Goal: Information Seeking & Learning: Learn about a topic

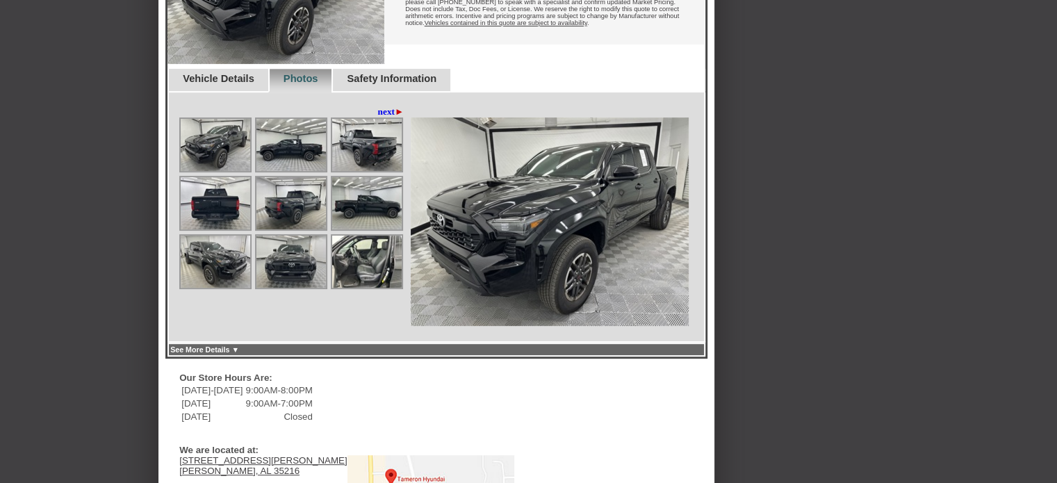
scroll to position [484, 0]
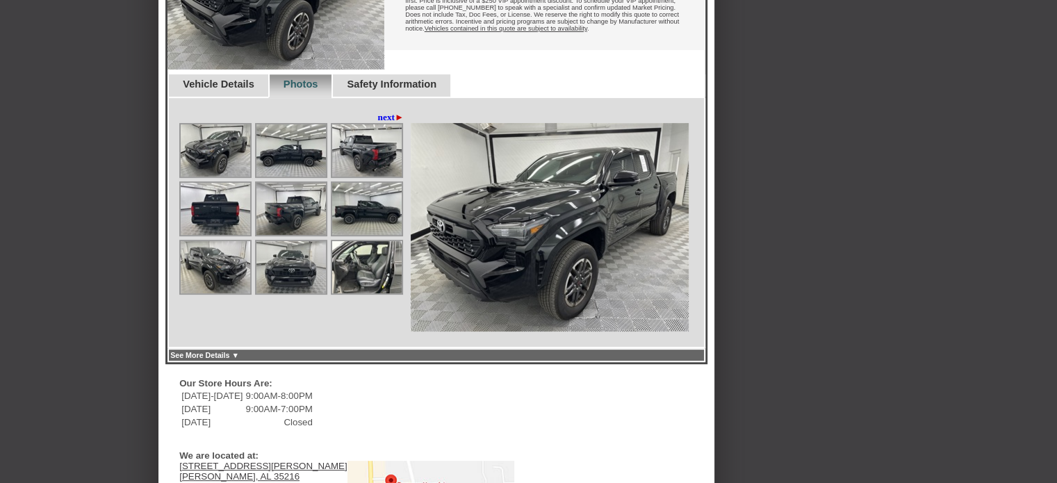
drag, startPoint x: 1062, startPoint y: 142, endPoint x: 1012, endPoint y: 294, distance: 160.2
click at [1012, 294] on html "Back To Quote [PERSON_NAME] Hyundai is more than happy to schedule a meeting wi…" at bounding box center [528, 234] width 1057 height 1436
click at [209, 174] on img at bounding box center [216, 150] width 70 height 52
click at [284, 177] on img at bounding box center [291, 150] width 70 height 52
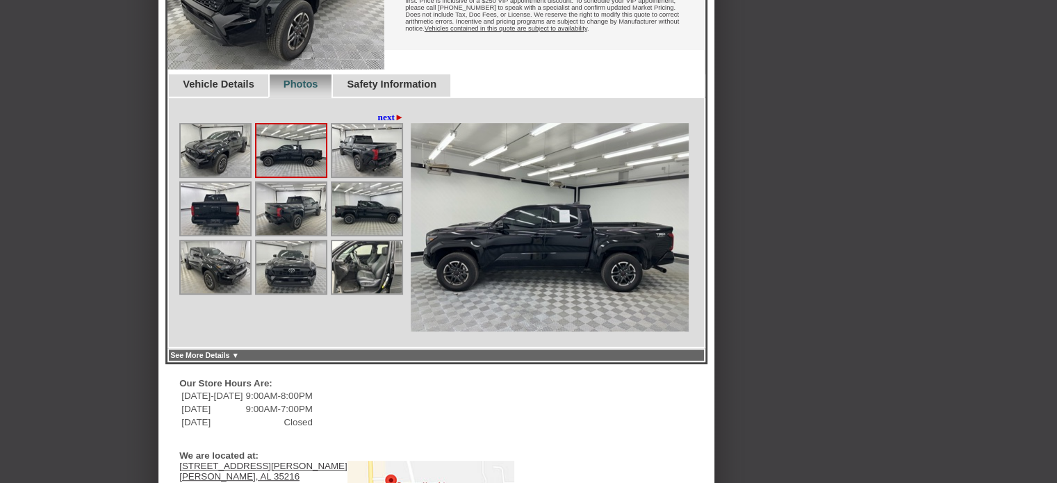
click at [384, 123] on link "next ►" at bounding box center [391, 117] width 26 height 11
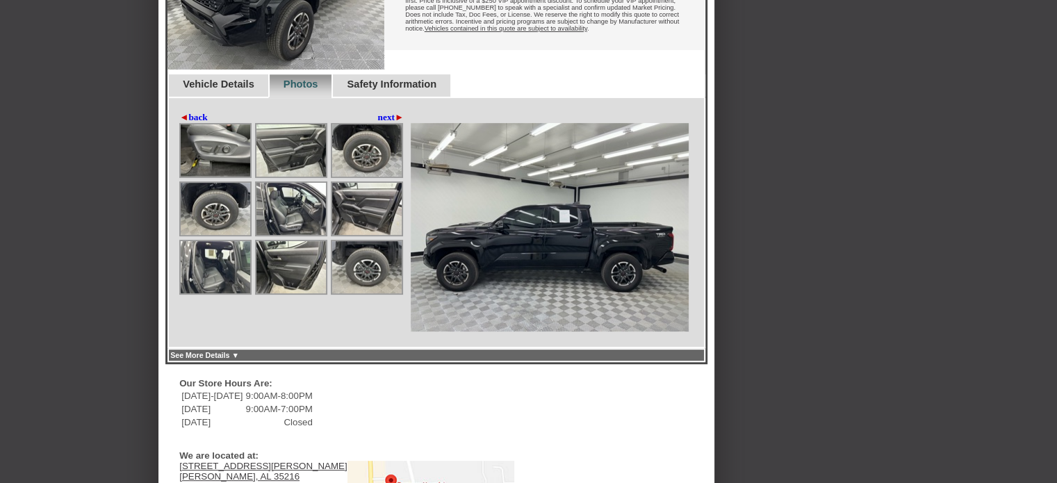
click at [385, 123] on link "next ►" at bounding box center [391, 117] width 26 height 11
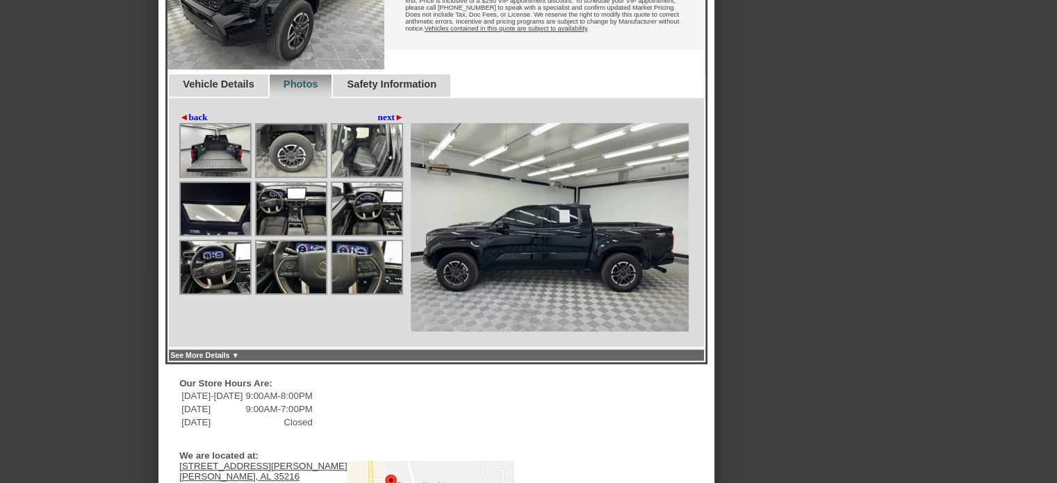
click at [384, 123] on link "next ►" at bounding box center [391, 117] width 26 height 11
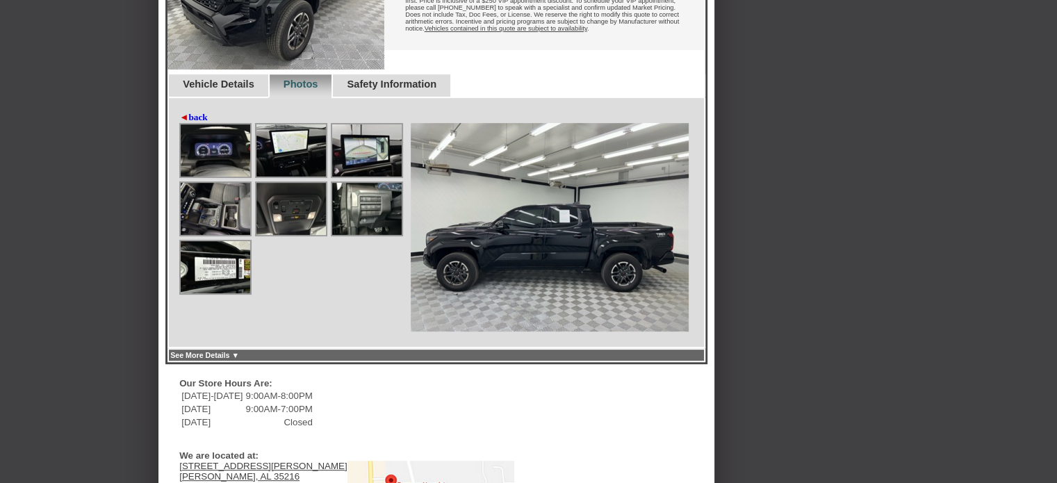
click at [384, 123] on div "◄ back next ►" at bounding box center [293, 117] width 228 height 11
click at [200, 123] on link "◄ back" at bounding box center [193, 117] width 28 height 11
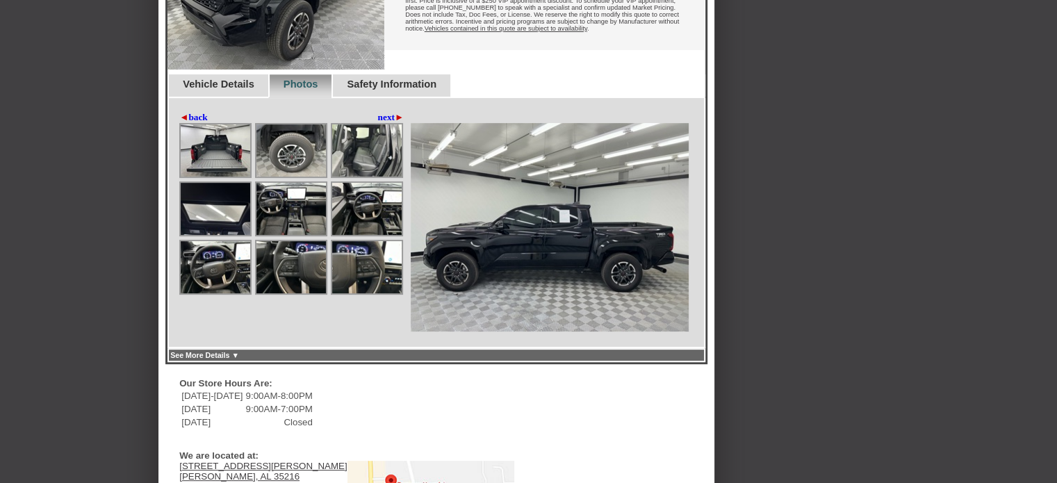
click at [200, 123] on link "◄ back" at bounding box center [193, 117] width 28 height 11
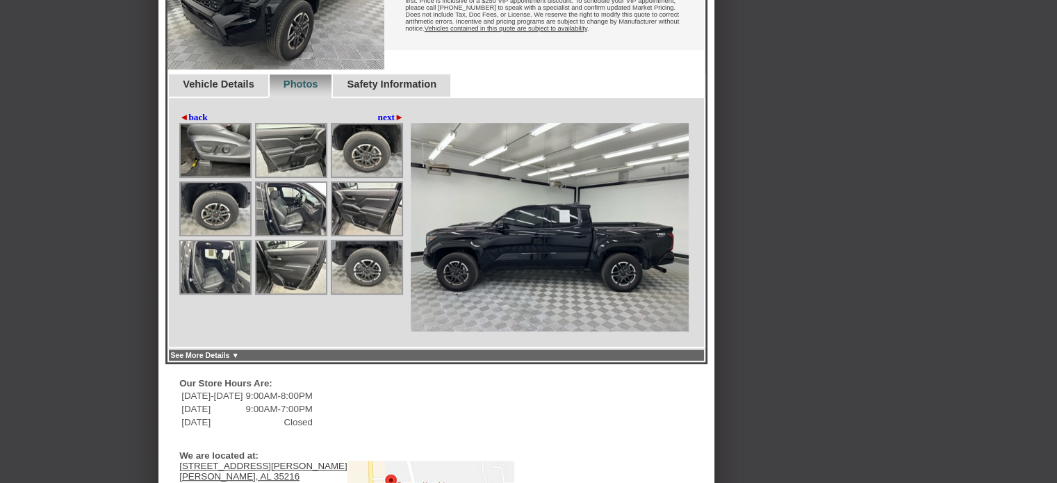
click at [200, 123] on link "◄ back" at bounding box center [193, 117] width 28 height 11
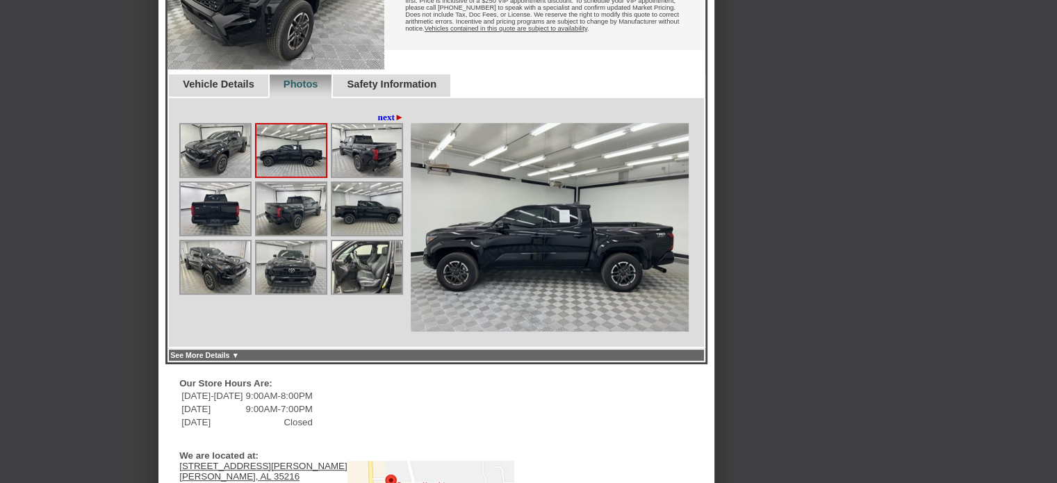
click at [222, 170] on img at bounding box center [216, 150] width 70 height 52
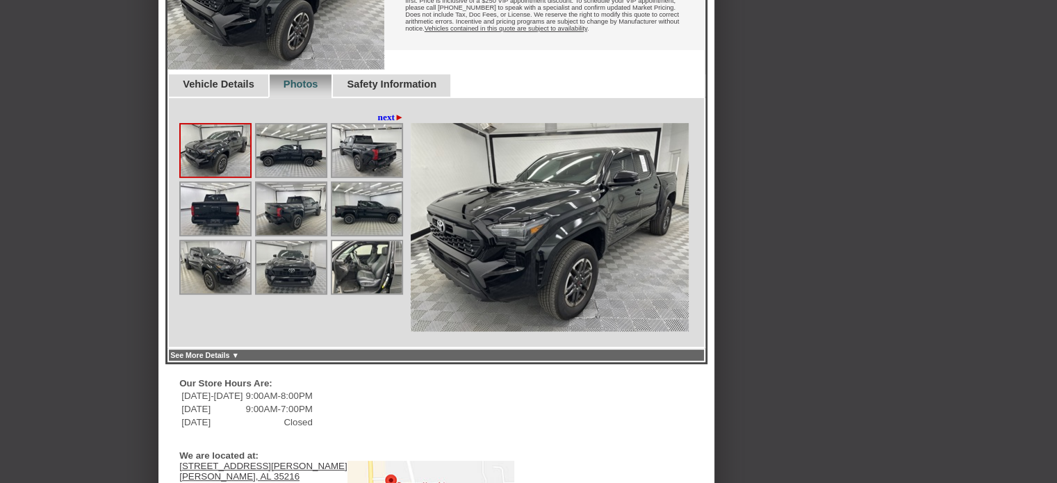
click at [524, 234] on img at bounding box center [550, 227] width 278 height 209
click at [306, 177] on img at bounding box center [291, 150] width 70 height 52
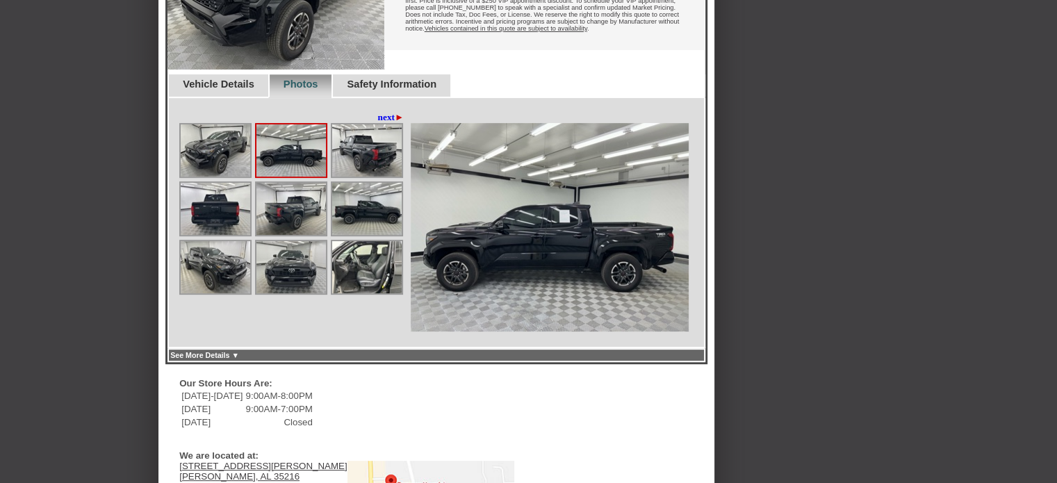
click at [364, 177] on img at bounding box center [367, 150] width 70 height 52
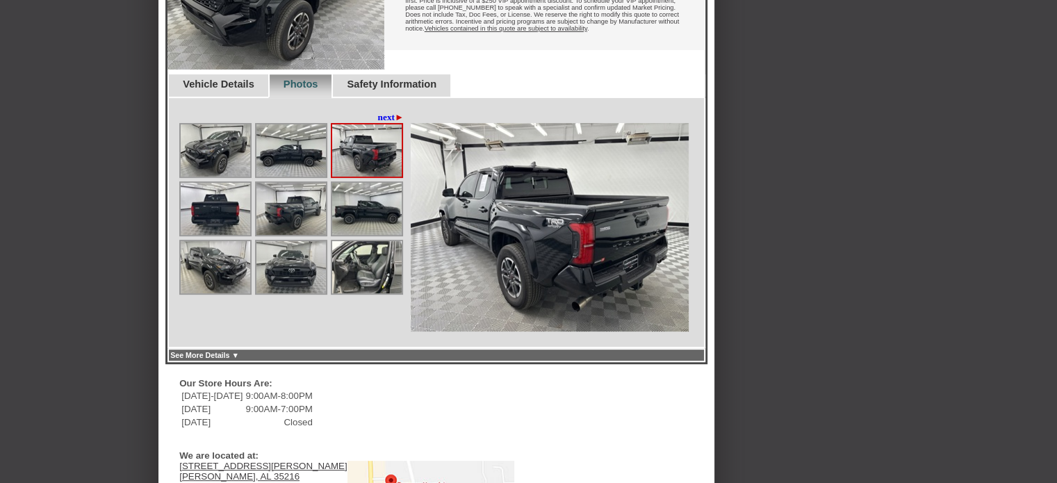
click at [220, 235] on img at bounding box center [216, 209] width 70 height 52
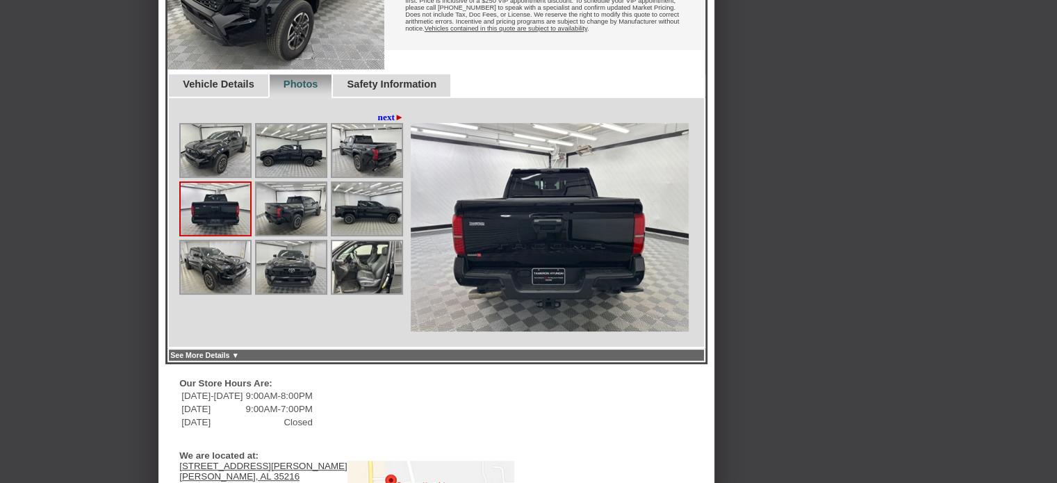
click at [281, 235] on img at bounding box center [291, 209] width 70 height 52
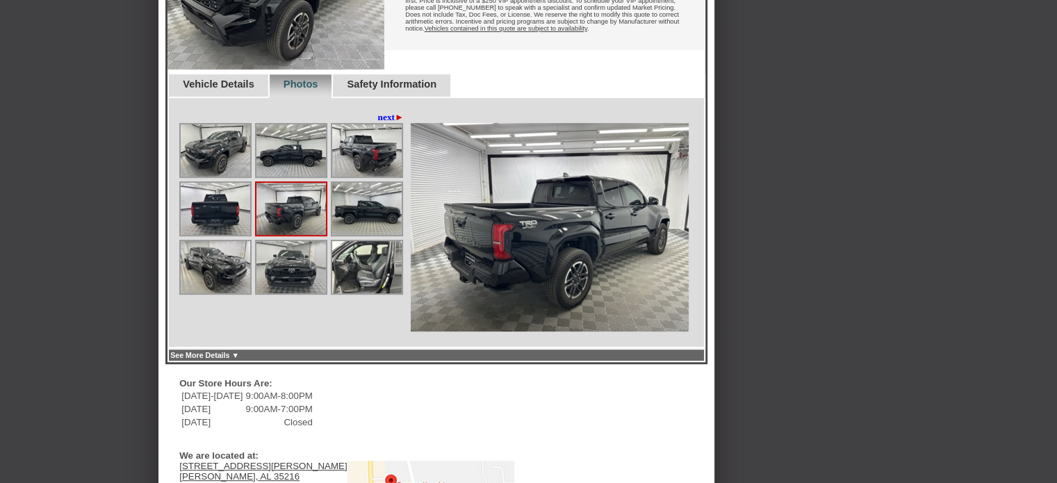
click at [373, 235] on img at bounding box center [367, 209] width 70 height 52
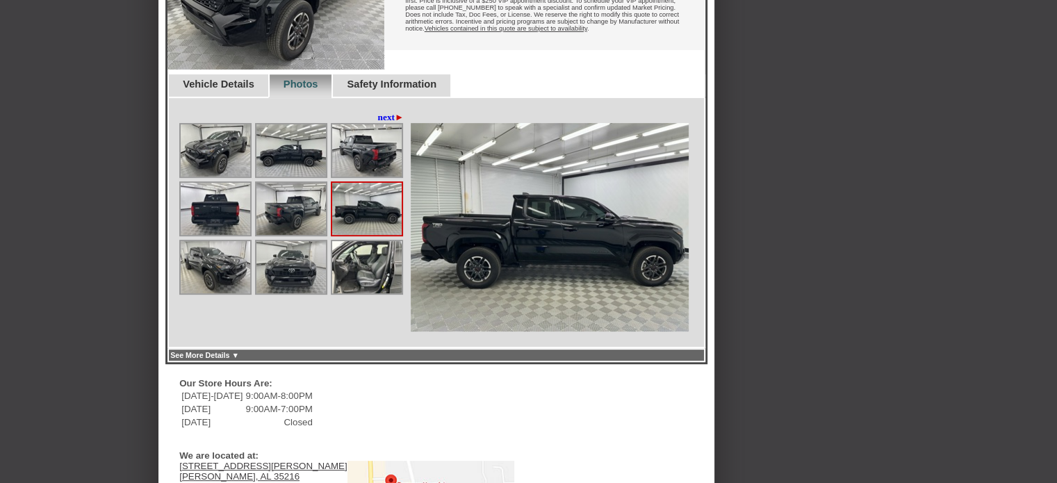
click at [210, 287] on img at bounding box center [216, 267] width 70 height 52
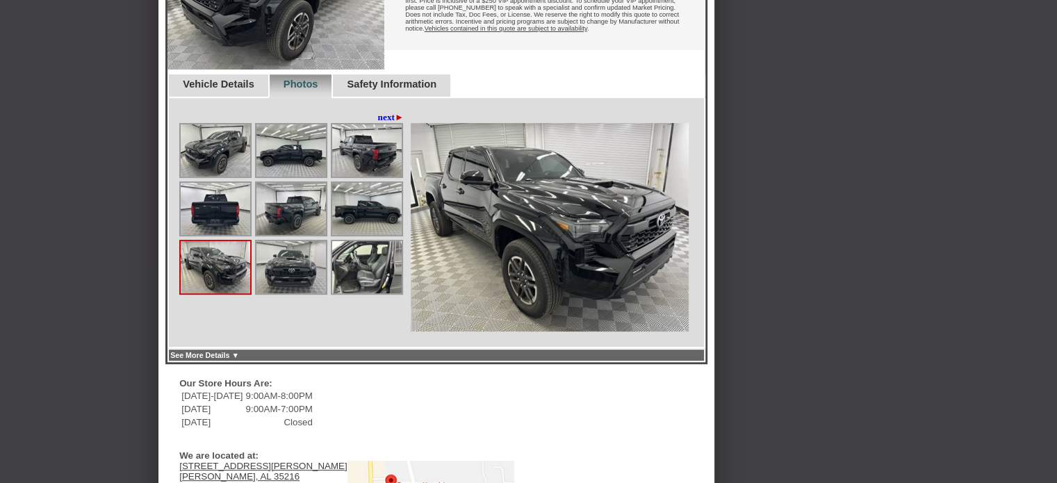
click at [284, 292] on img at bounding box center [291, 267] width 70 height 52
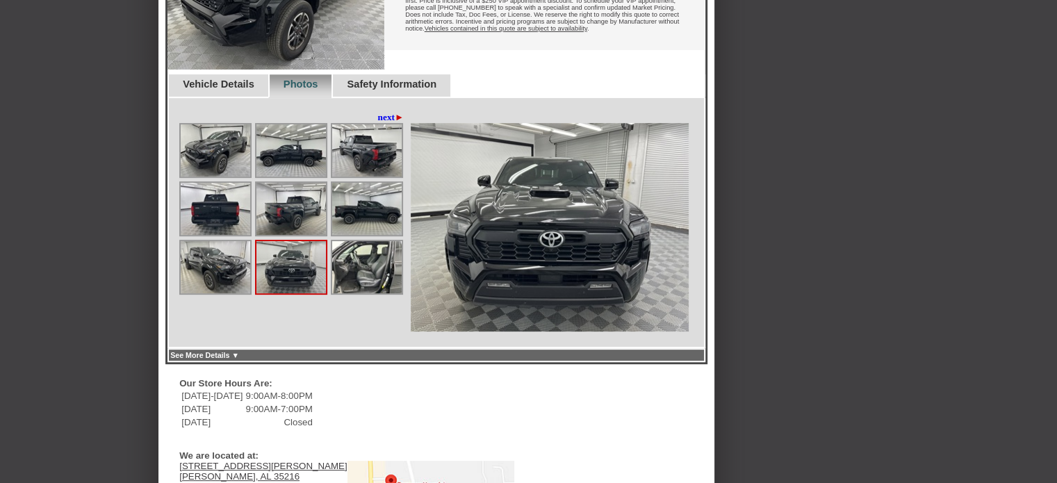
click at [362, 293] on img at bounding box center [367, 267] width 70 height 52
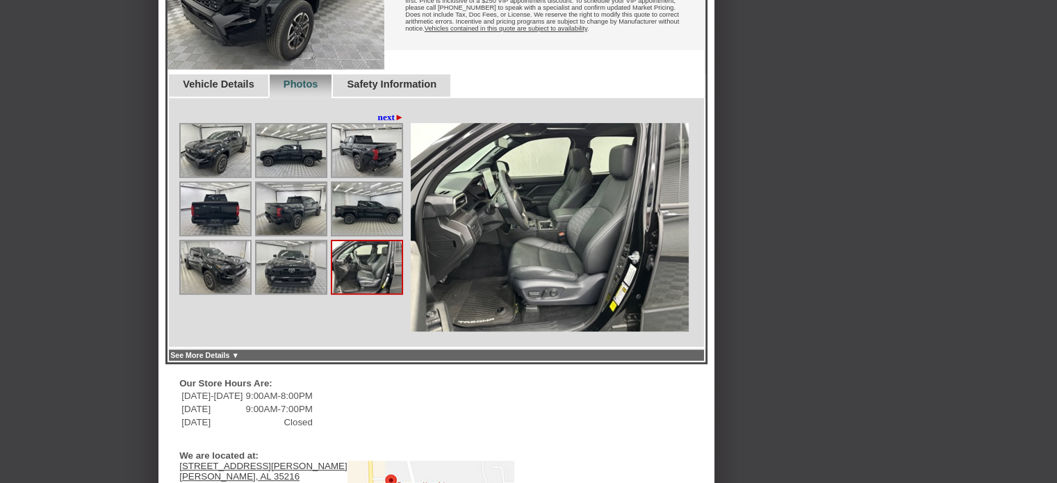
click at [218, 172] on img at bounding box center [216, 150] width 70 height 52
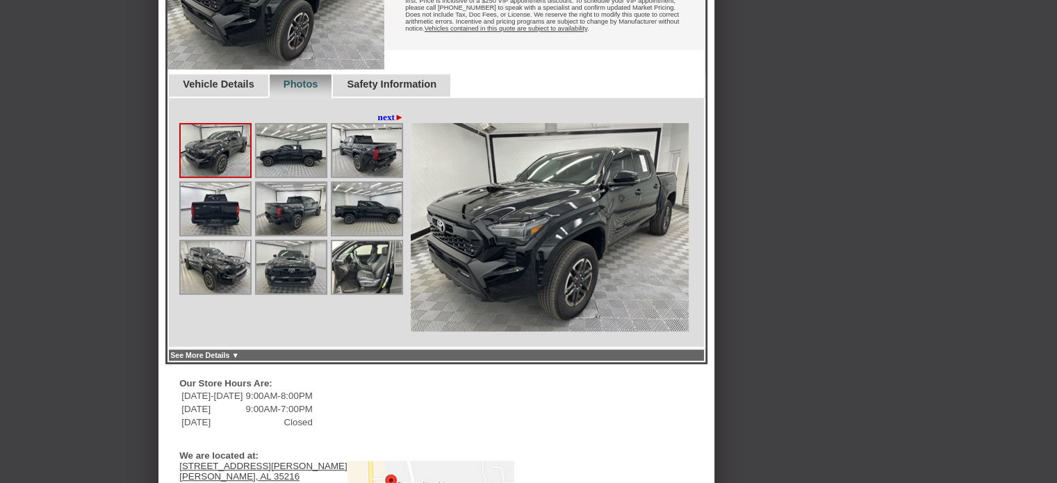
click at [382, 133] on div "◄ back next ►" at bounding box center [436, 223] width 538 height 250
click at [384, 123] on link "next ►" at bounding box center [391, 117] width 26 height 11
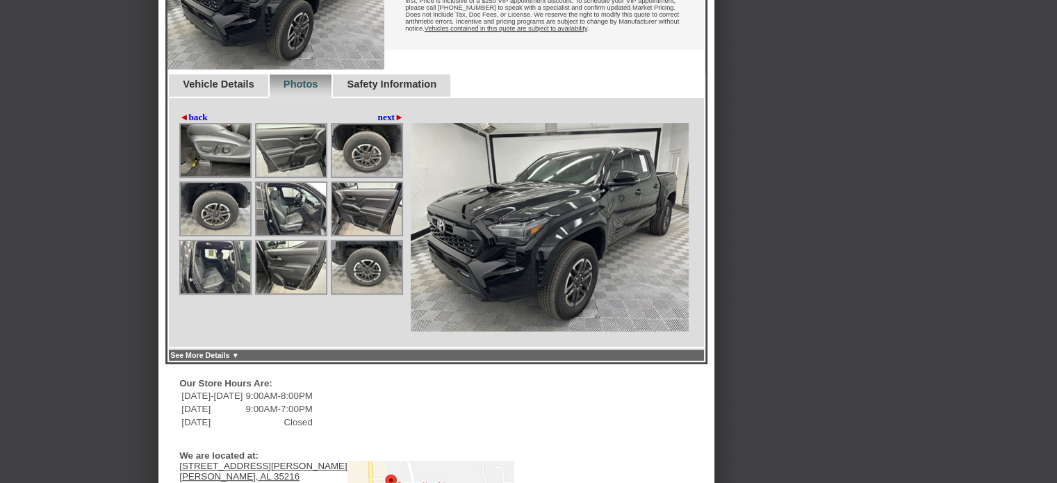
click at [234, 168] on img at bounding box center [216, 150] width 70 height 52
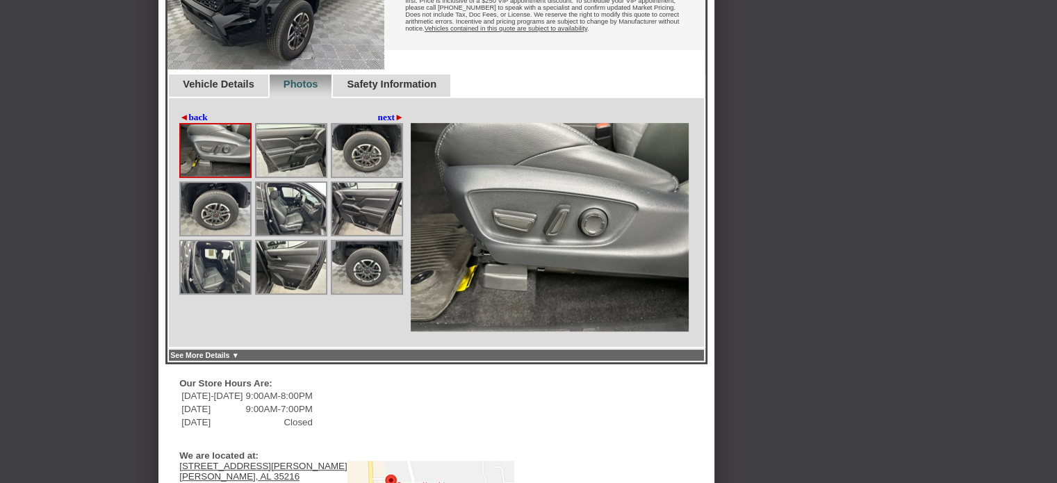
click at [225, 172] on img at bounding box center [216, 150] width 70 height 52
click at [274, 177] on img at bounding box center [291, 150] width 70 height 52
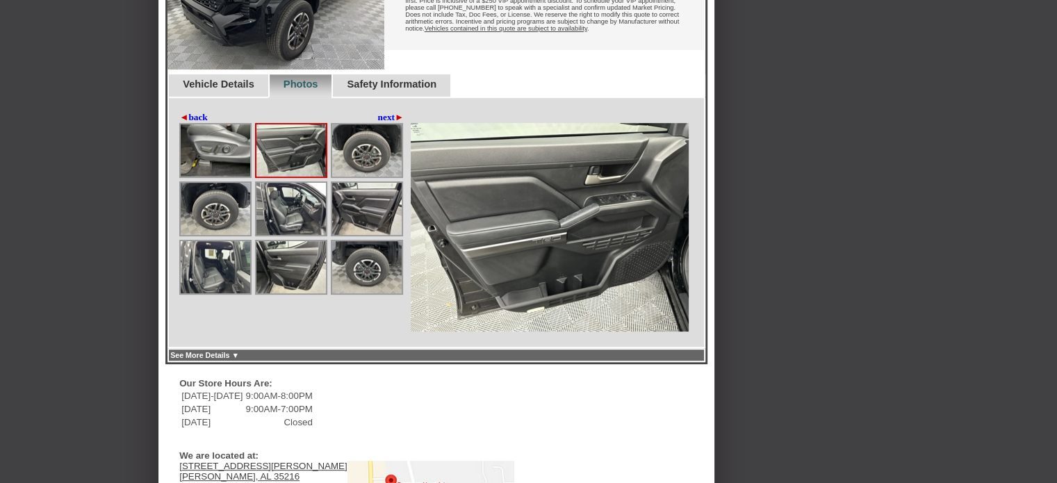
click at [375, 177] on img at bounding box center [367, 150] width 70 height 52
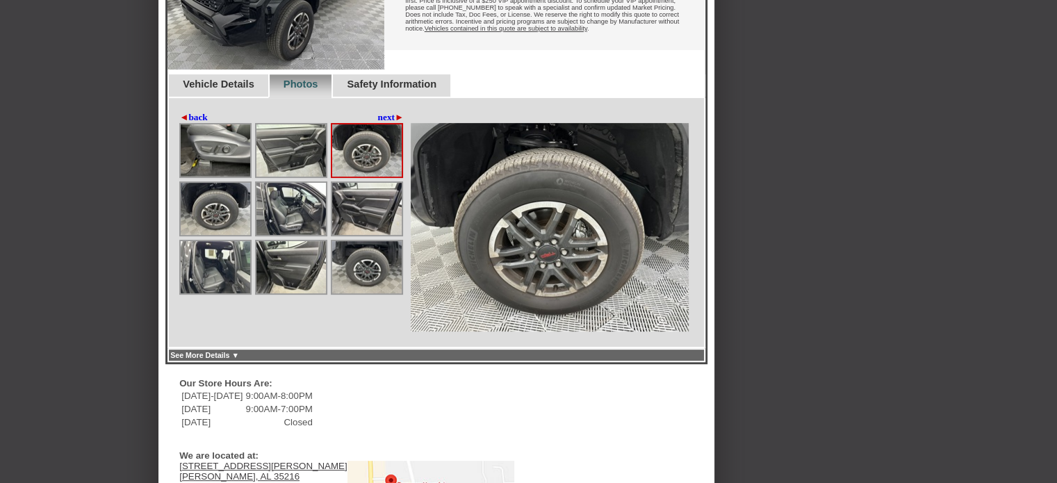
click at [224, 229] on img at bounding box center [216, 209] width 70 height 52
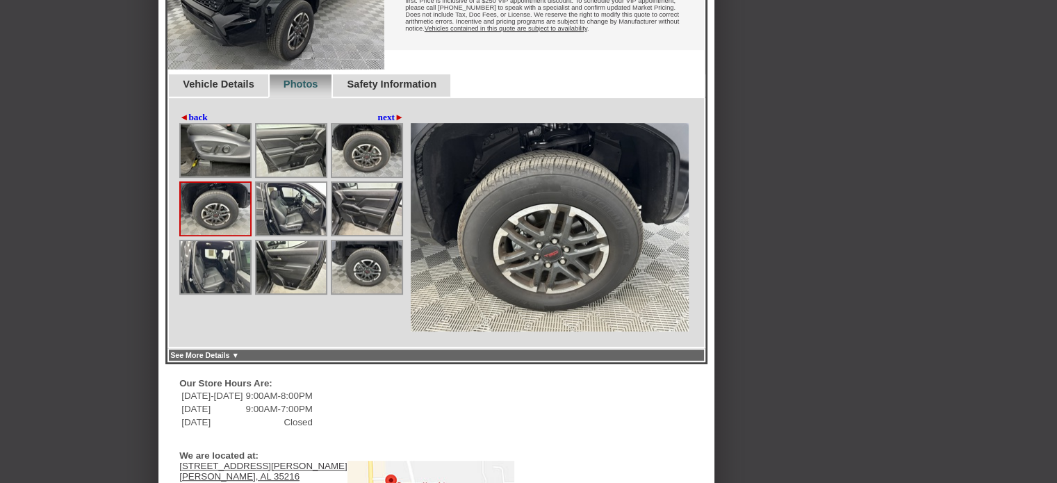
click at [206, 235] on img at bounding box center [216, 209] width 70 height 52
click at [279, 235] on img at bounding box center [291, 209] width 70 height 52
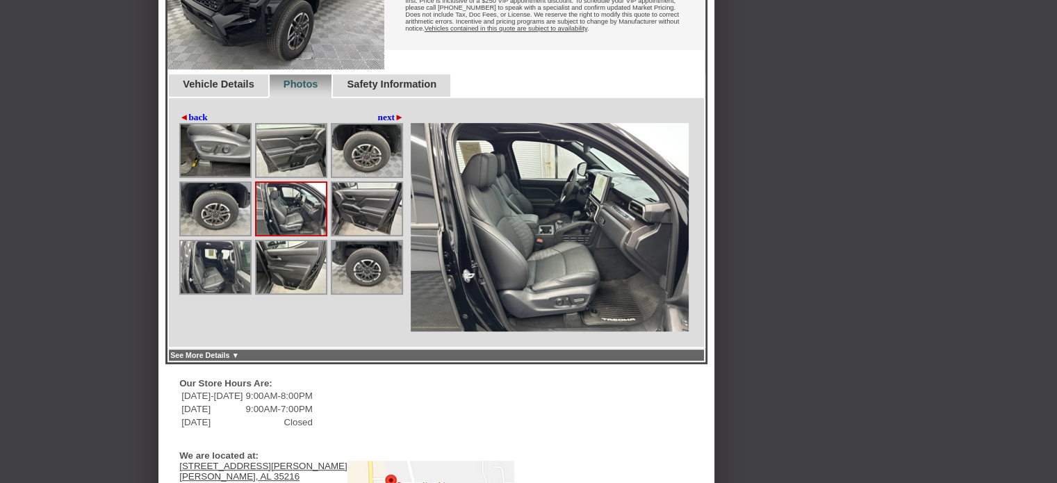
click at [346, 235] on img at bounding box center [367, 209] width 70 height 52
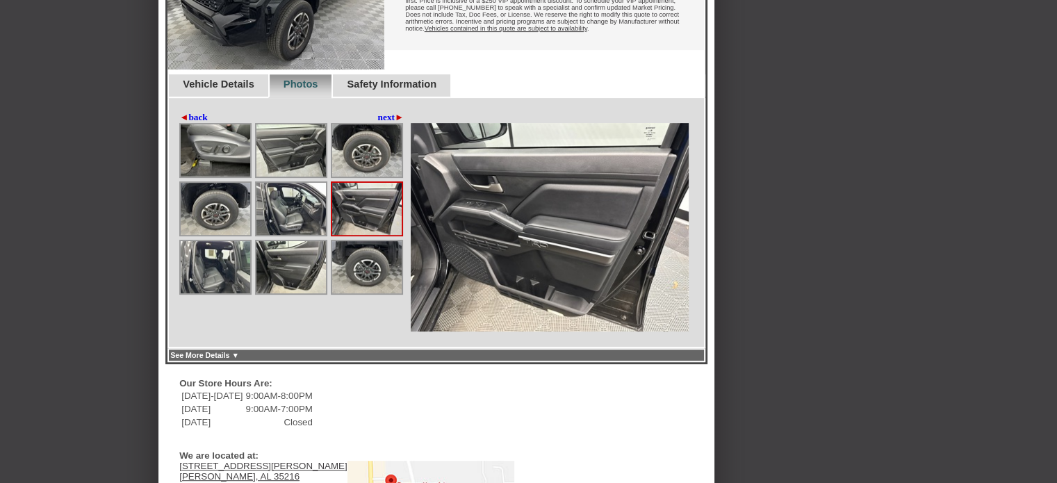
click at [224, 284] on img at bounding box center [216, 267] width 70 height 52
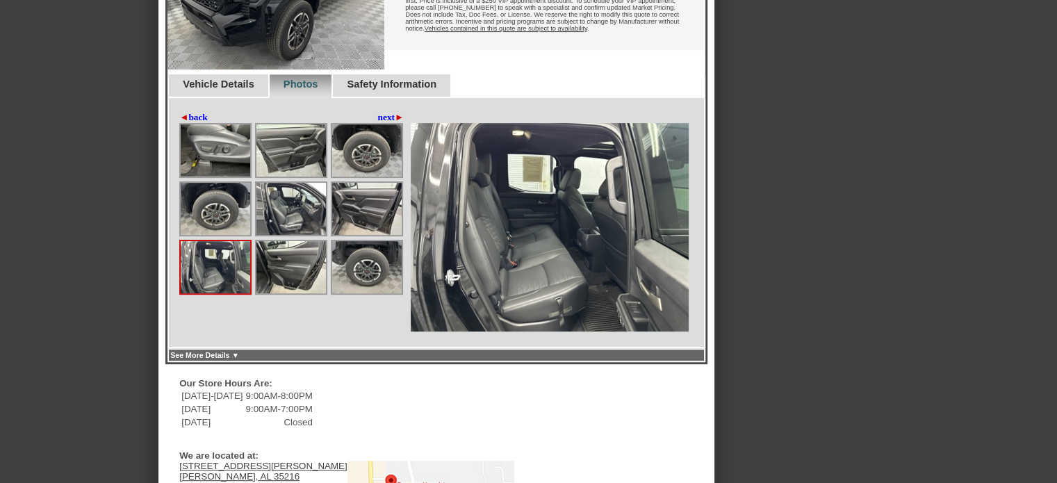
click at [286, 293] on img at bounding box center [291, 267] width 70 height 52
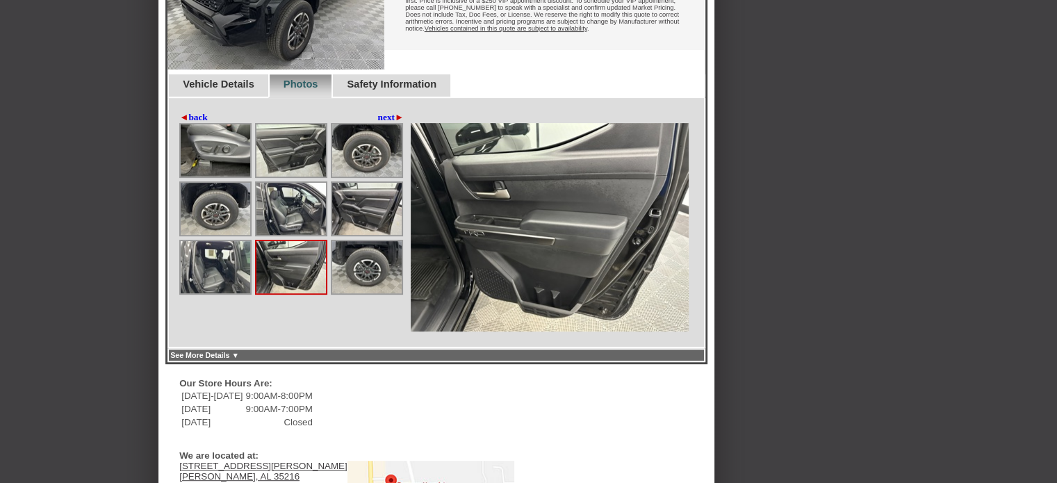
click at [386, 293] on img at bounding box center [367, 267] width 70 height 52
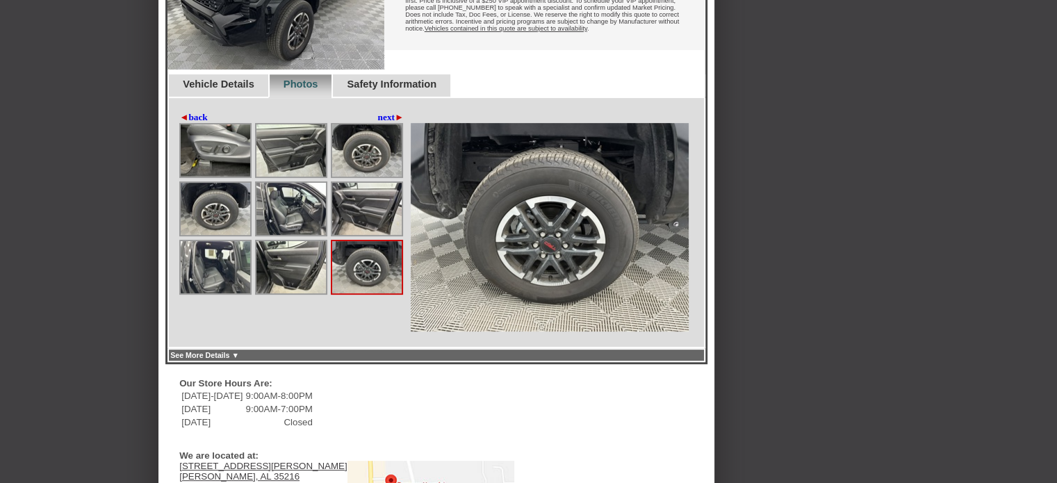
click at [384, 123] on link "next ►" at bounding box center [391, 117] width 26 height 11
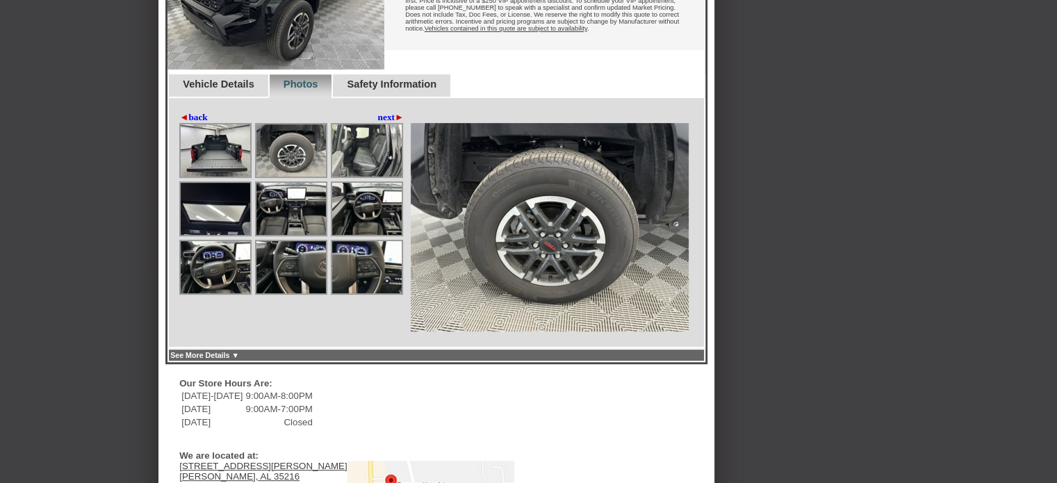
click at [236, 167] on img at bounding box center [216, 150] width 70 height 52
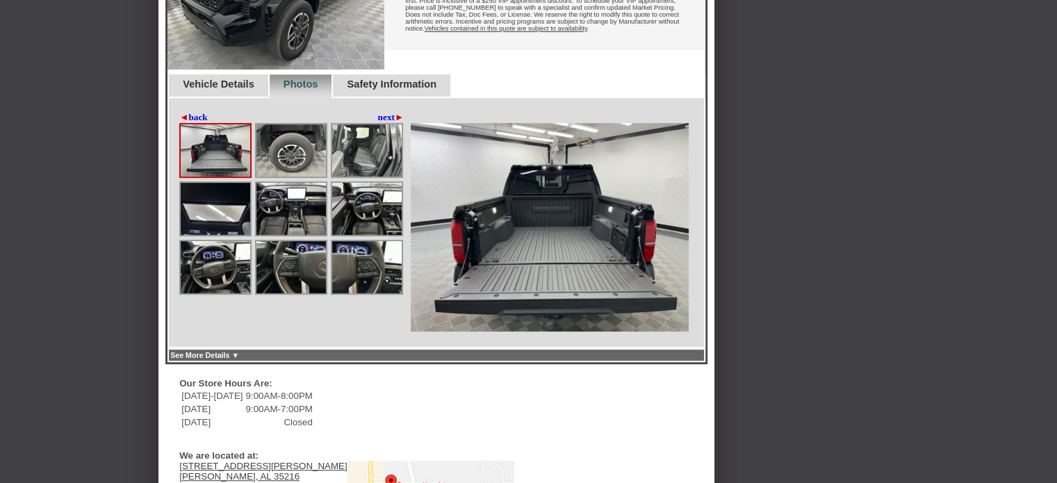
click at [302, 177] on img at bounding box center [291, 150] width 70 height 52
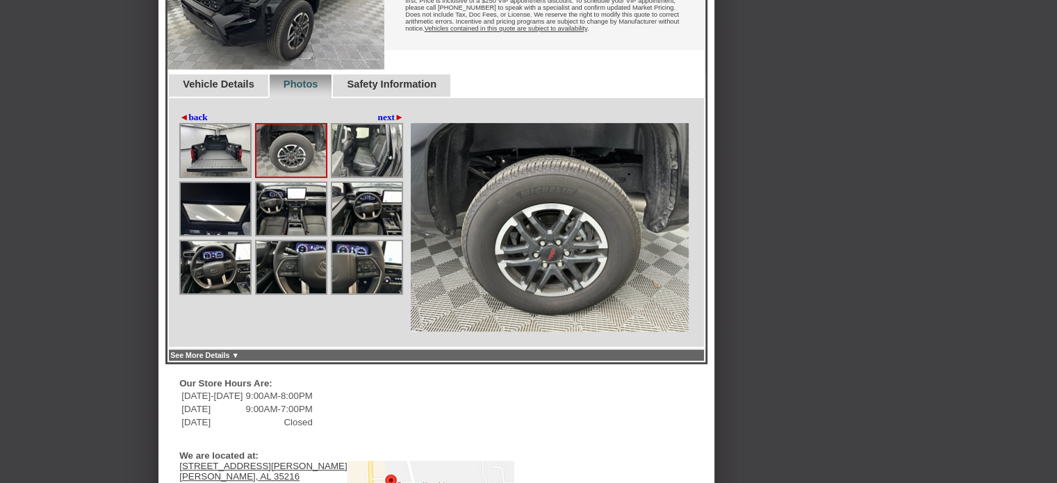
click at [348, 177] on img at bounding box center [367, 150] width 70 height 52
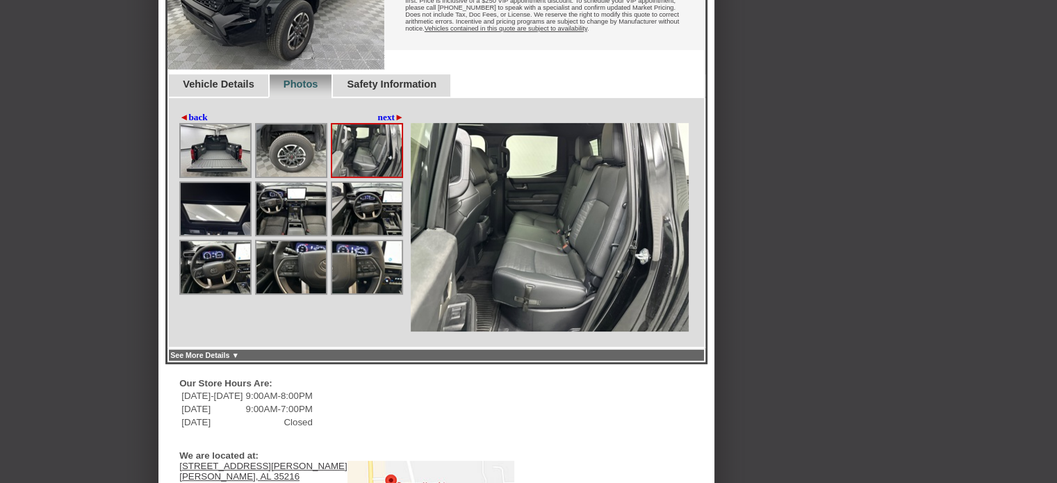
click at [215, 235] on img at bounding box center [216, 209] width 70 height 52
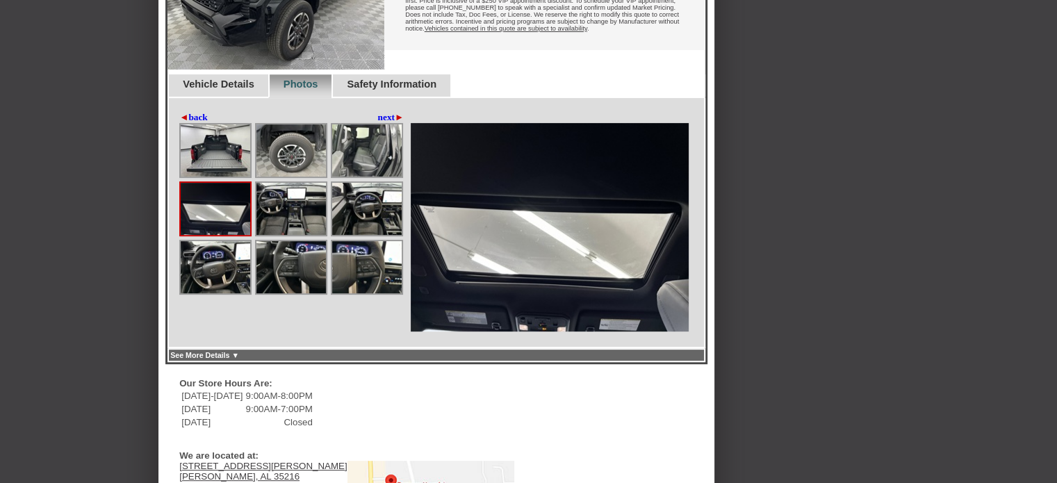
click at [267, 235] on img at bounding box center [291, 209] width 70 height 52
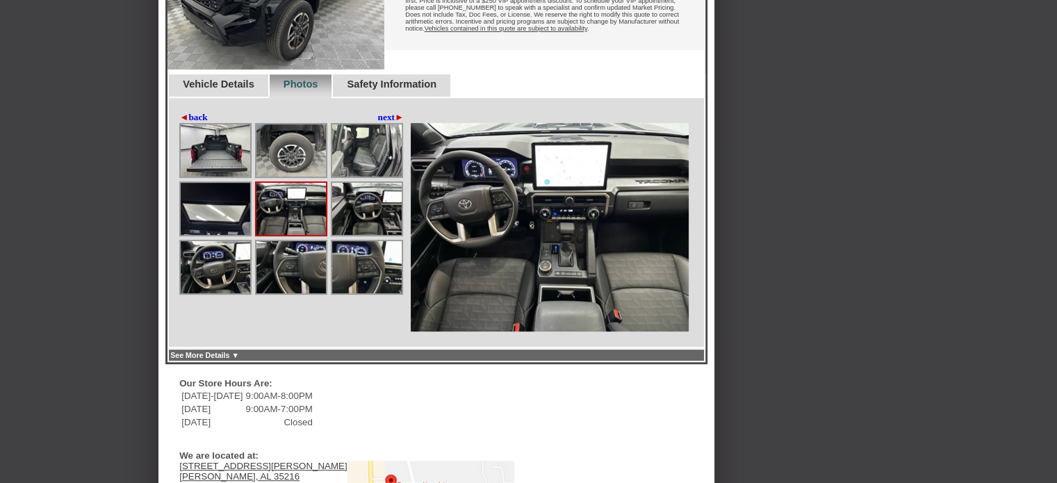
click at [281, 235] on img at bounding box center [291, 209] width 70 height 52
click at [376, 235] on img at bounding box center [367, 209] width 70 height 52
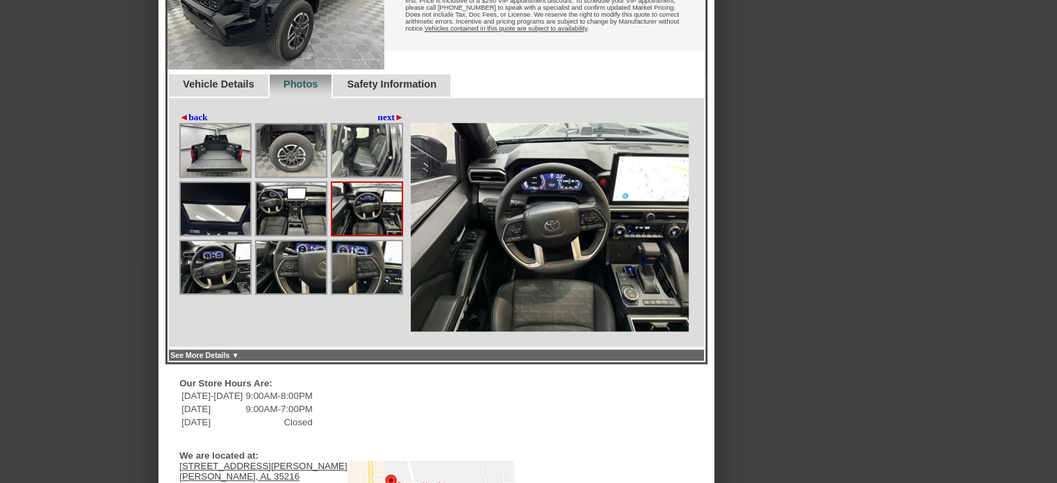
click at [222, 293] on img at bounding box center [216, 267] width 70 height 52
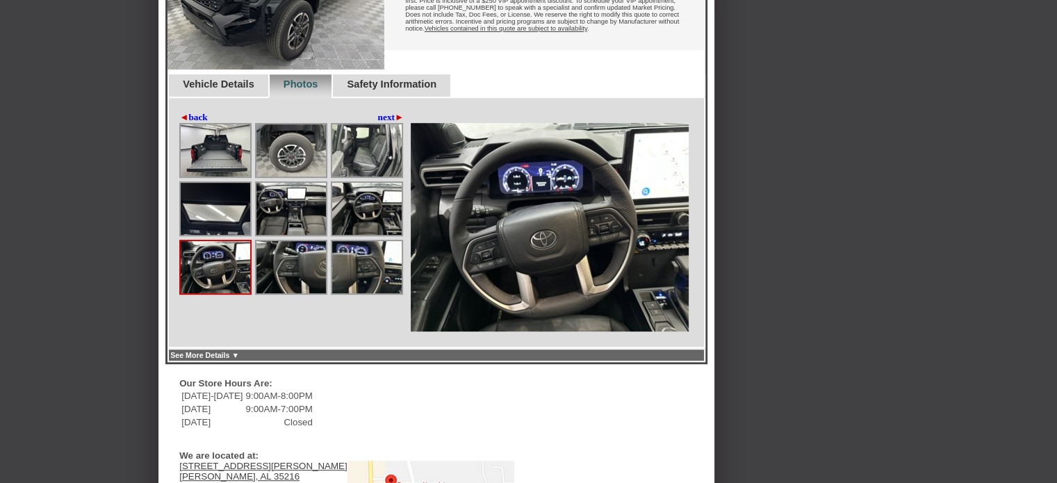
click at [281, 293] on img at bounding box center [291, 267] width 70 height 52
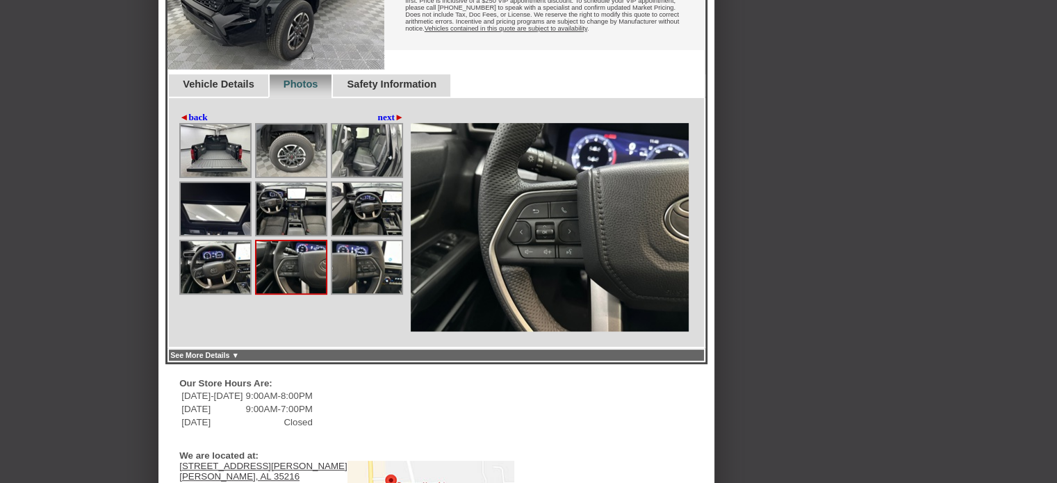
click at [344, 293] on img at bounding box center [367, 267] width 70 height 52
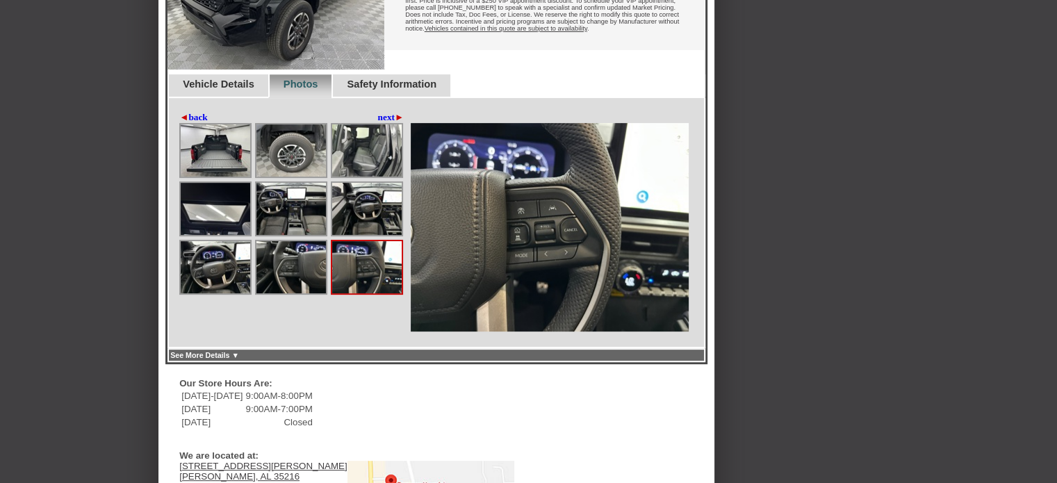
click at [389, 123] on link "next ►" at bounding box center [391, 117] width 26 height 11
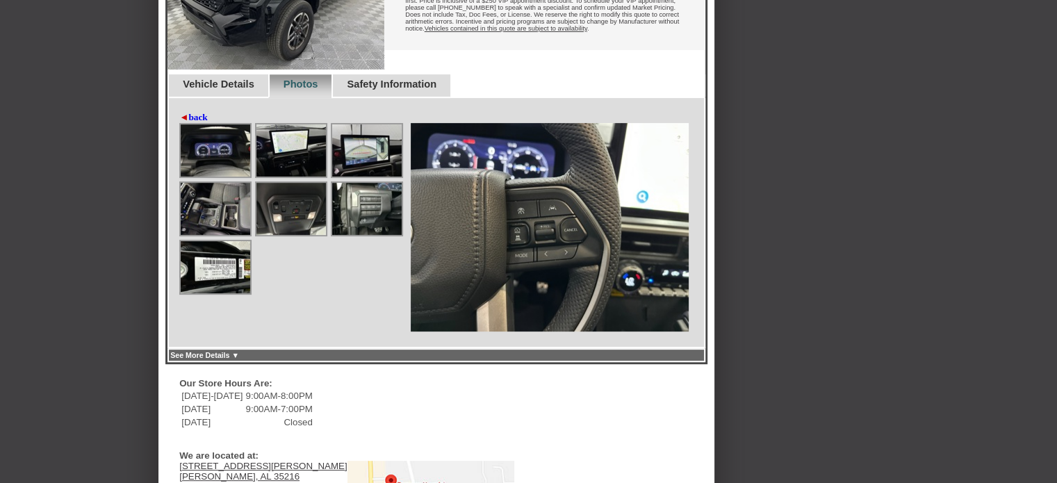
click at [236, 163] on img at bounding box center [216, 150] width 70 height 52
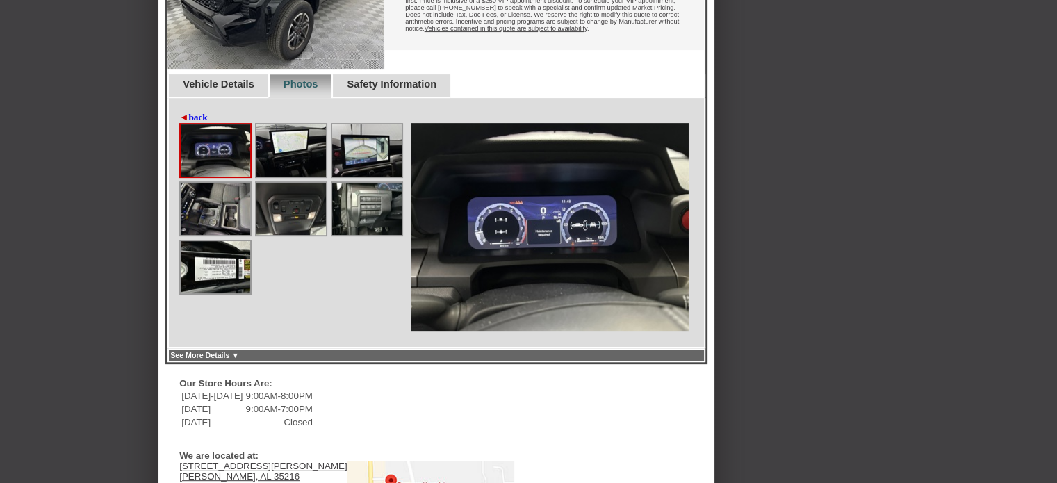
click at [300, 177] on img at bounding box center [291, 150] width 70 height 52
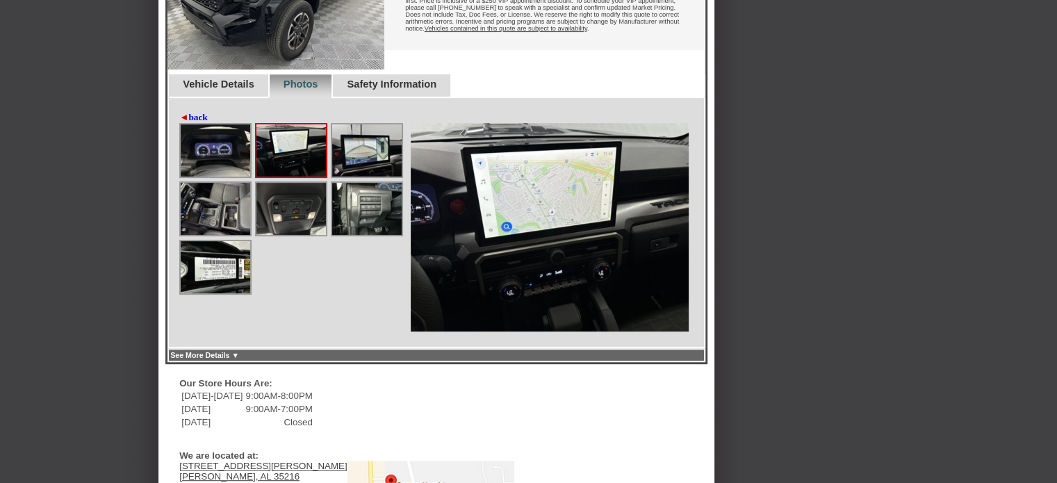
click at [357, 177] on img at bounding box center [367, 150] width 70 height 52
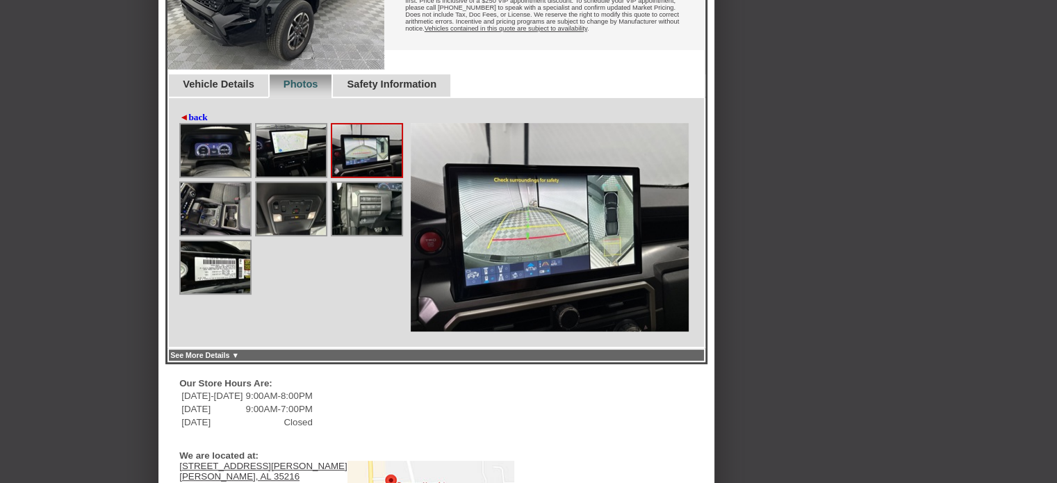
click at [221, 226] on img at bounding box center [216, 209] width 70 height 52
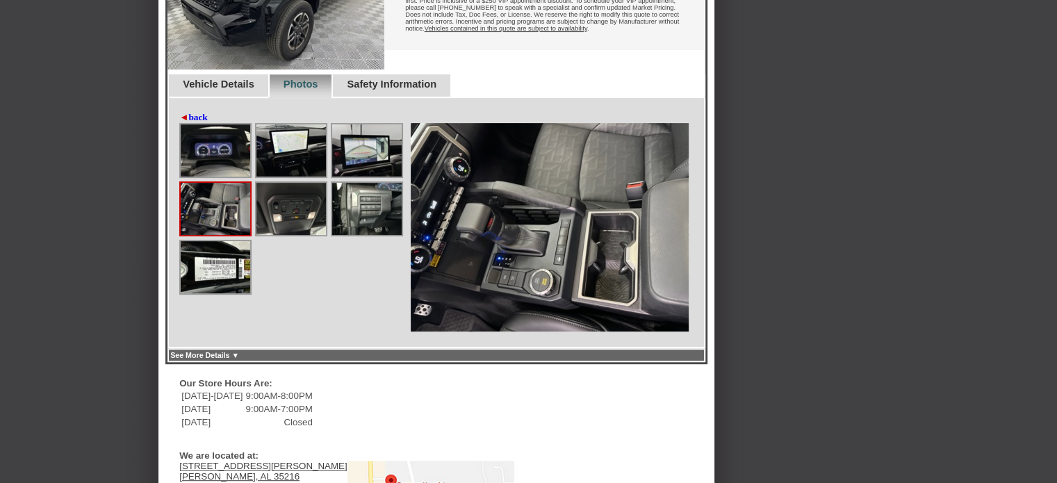
click at [283, 235] on img at bounding box center [291, 209] width 70 height 52
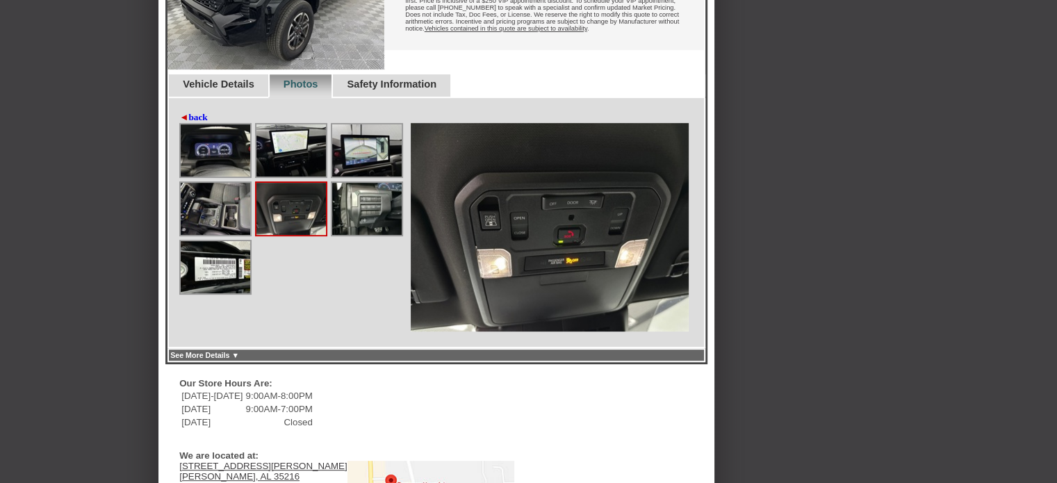
click at [359, 235] on img at bounding box center [367, 209] width 70 height 52
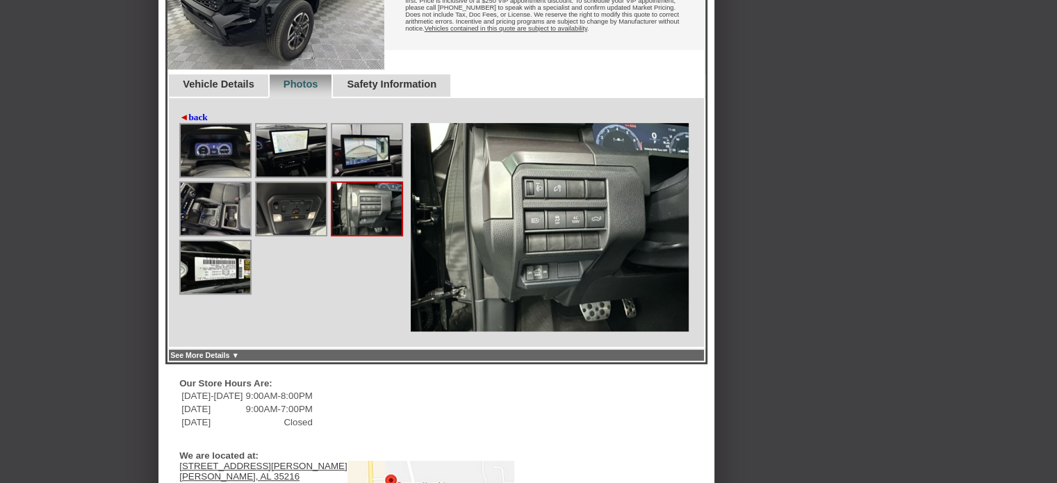
click at [191, 293] on img at bounding box center [216, 267] width 70 height 52
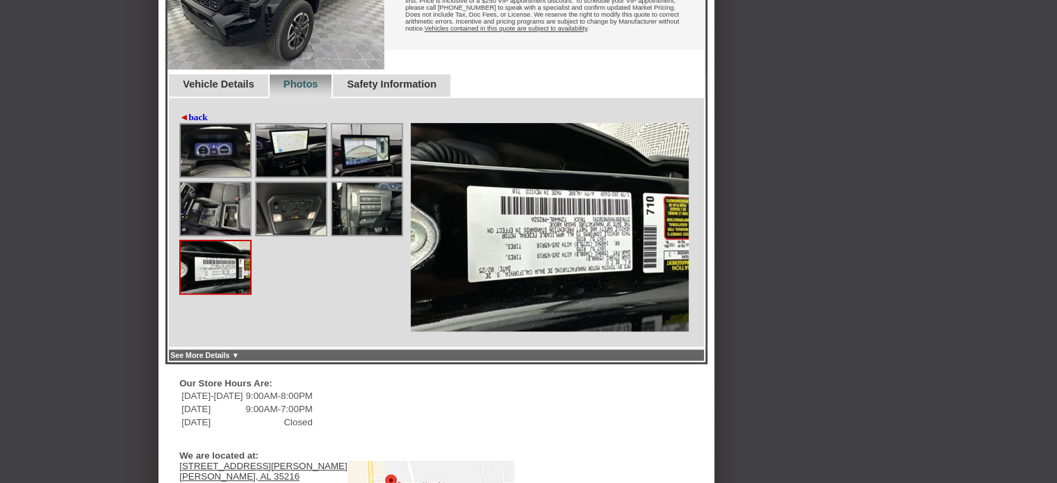
click at [595, 427] on div "Back To Quote [PERSON_NAME] Hyundai is more than happy to schedule a meeting wi…" at bounding box center [436, 227] width 556 height 1380
